Goal: Task Accomplishment & Management: Complete application form

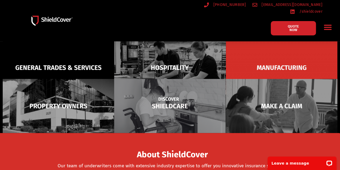
scroll to position [66, 0]
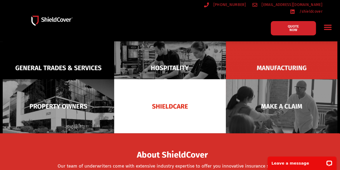
click at [328, 23] on icon "Menu Toggle" at bounding box center [328, 27] width 8 height 8
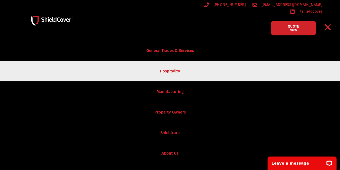
click at [168, 67] on link "Hospitality" at bounding box center [170, 71] width 340 height 21
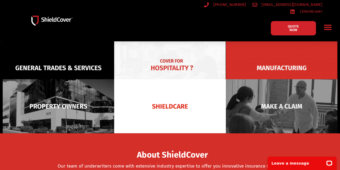
click at [178, 65] on img at bounding box center [170, 68] width 112 height 54
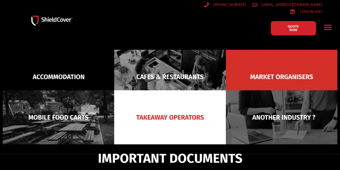
scroll to position [70, 0]
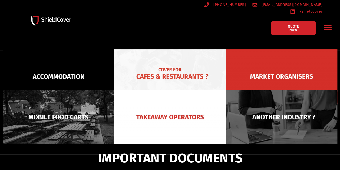
click at [175, 68] on img at bounding box center [170, 77] width 112 height 54
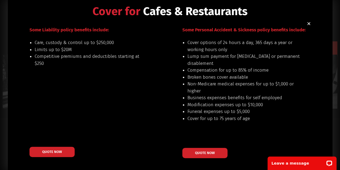
scroll to position [106, 0]
click at [60, 154] on span "QUOTE NOW" at bounding box center [52, 152] width 22 height 4
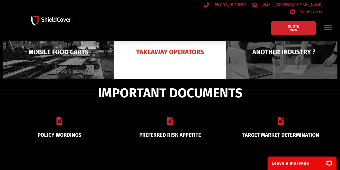
click at [168, 132] on link "PREFERRED RISK APPETITE" at bounding box center [170, 135] width 62 height 6
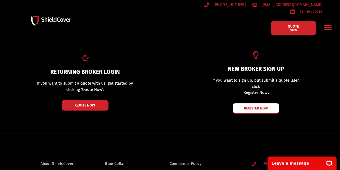
scroll to position [106, 0]
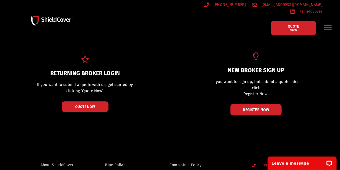
click at [252, 109] on link "REGISTER NOW" at bounding box center [255, 110] width 51 height 12
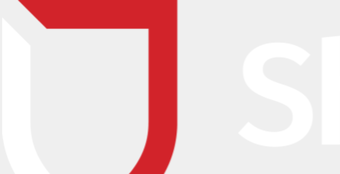
scroll to position [34, 0]
type input "[PERSON_NAME]"
type input "Allwright"
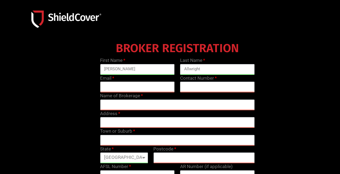
type input "tom.allwright@adventureabroad.com.au"
type input "Thomas Allwright"
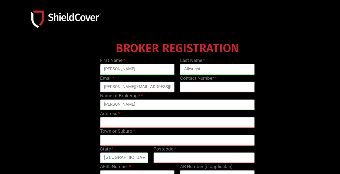
click at [72, 108] on div "BROKER REGISTRATION First Name Thomas Last Name Allwright Email tom.allwright@a…" at bounding box center [177, 118] width 320 height 157
click at [118, 118] on input "text" at bounding box center [177, 122] width 155 height 11
type input "2 Castray Esplanade, Battery Point TAS 7000"
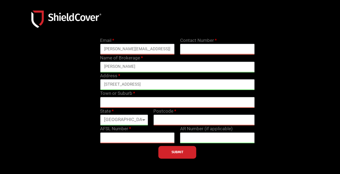
scroll to position [79, 0]
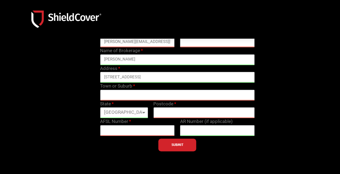
click at [173, 75] on input "2 Castray Esplanade, Battery Point TAS 7000" at bounding box center [177, 77] width 155 height 11
type input "0416457143"
type input "Hobart"
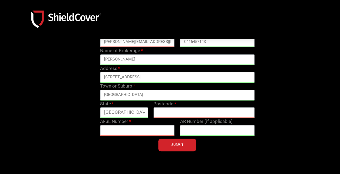
select select "TAS"
type input "7000"
click at [84, 98] on div "BROKER REGISTRATION First Name Thomas Last Name Allwright Email tom.allwright@a…" at bounding box center [177, 73] width 320 height 157
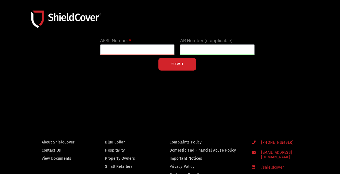
scroll to position [153, 0]
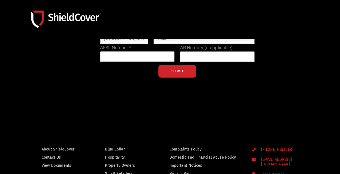
click at [128, 57] on input "text" at bounding box center [137, 56] width 75 height 11
paste input "232987"
type input "232987"
click at [231, 56] on input "text" at bounding box center [217, 56] width 75 height 11
paste input "1315858"
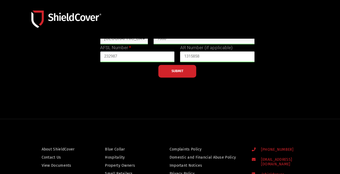
type input "1315858"
click at [178, 72] on span "SUBMIT" at bounding box center [178, 71] width 12 height 1
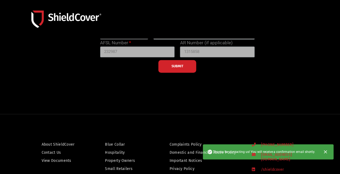
scroll to position [240, 0]
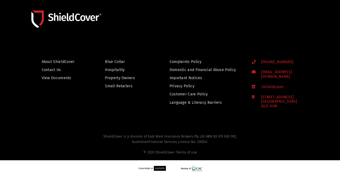
click at [116, 71] on span "Hospitality" at bounding box center [115, 70] width 20 height 7
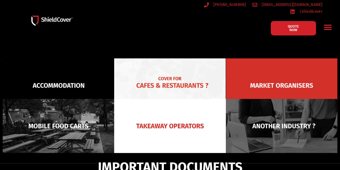
scroll to position [59, 0]
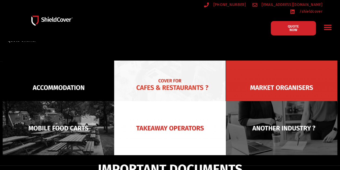
click at [122, 77] on img at bounding box center [170, 88] width 112 height 54
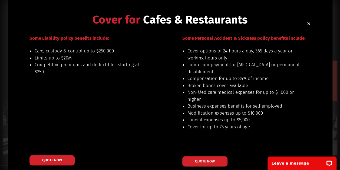
scroll to position [5, 0]
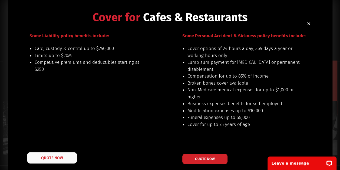
click at [64, 161] on link "QUOTE NOW" at bounding box center [52, 157] width 50 height 11
